Goal: Task Accomplishment & Management: Use online tool/utility

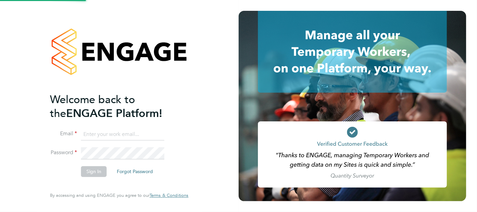
click at [128, 139] on input at bounding box center [122, 134] width 83 height 12
type input "[PERSON_NAME]"
click at [146, 133] on input "[PERSON_NAME]" at bounding box center [122, 134] width 83 height 12
type input "[PERSON_NAME][EMAIL_ADDRESS][PERSON_NAME][PERSON_NAME][DOMAIN_NAME]"
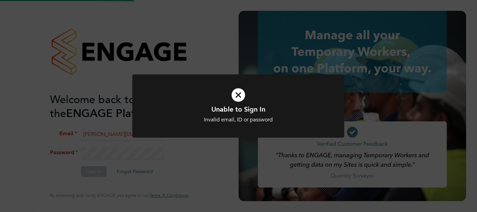
click at [151, 156] on div "Unable to Sign In Invalid email, ID or password Cancel Okay" at bounding box center [238, 106] width 477 height 212
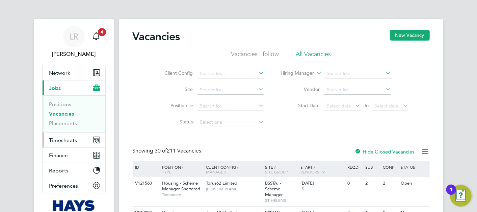
click at [80, 140] on button "Timesheets" at bounding box center [74, 139] width 63 height 15
click at [68, 146] on button "Timesheets" at bounding box center [74, 139] width 63 height 15
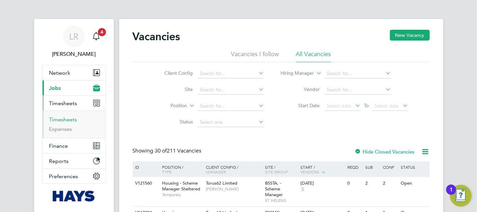
click at [72, 119] on link "Timesheets" at bounding box center [63, 119] width 28 height 6
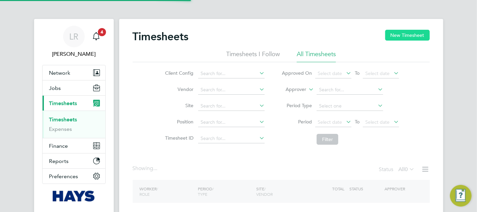
click at [411, 39] on button "New Timesheet" at bounding box center [407, 35] width 45 height 11
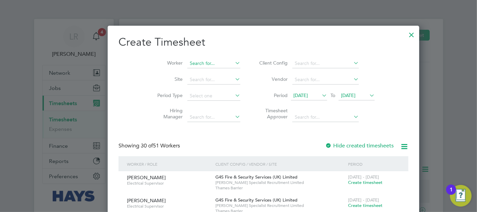
click at [187, 66] on input at bounding box center [213, 63] width 53 height 9
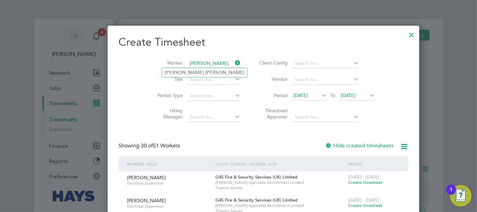
type input "[PERSON_NAME]"
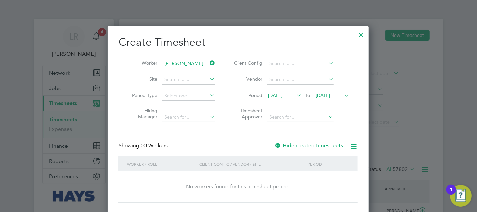
click at [290, 143] on label "Hide created timesheets" at bounding box center [309, 145] width 69 height 7
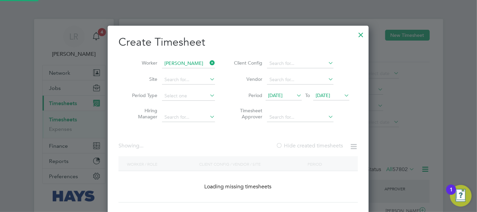
click at [290, 143] on label "Hide created timesheets" at bounding box center [309, 145] width 67 height 7
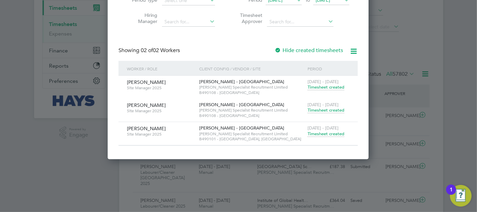
click at [319, 129] on span "[DATE] - [DATE]" at bounding box center [323, 128] width 31 height 6
click at [320, 130] on div "[DATE] - [DATE] Timesheet created" at bounding box center [328, 131] width 45 height 18
click at [320, 133] on span "Timesheet created" at bounding box center [326, 134] width 37 height 6
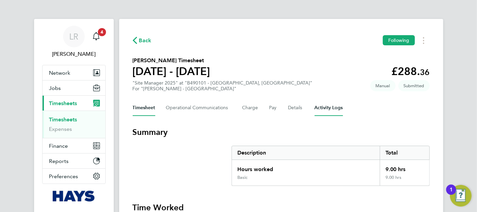
click at [322, 110] on Logs-tab "Activity Logs" at bounding box center [329, 108] width 28 height 16
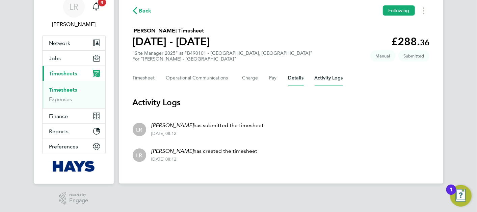
click at [299, 81] on button "Details" at bounding box center [296, 78] width 16 height 16
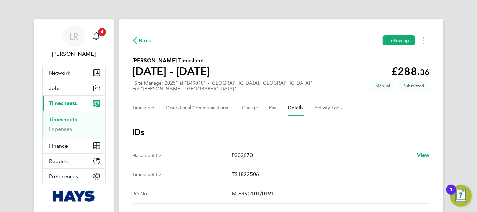
click at [143, 43] on span "Back" at bounding box center [145, 40] width 12 height 8
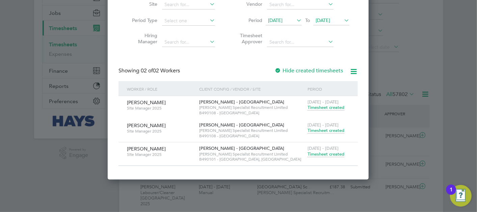
click at [330, 22] on span "[DATE]" at bounding box center [323, 20] width 15 height 6
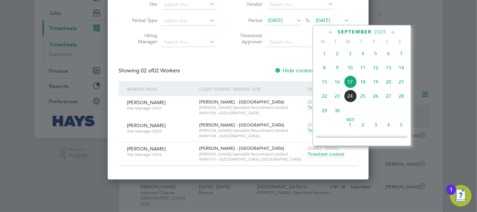
click at [353, 98] on span "24" at bounding box center [350, 96] width 13 height 13
